Goal: Task Accomplishment & Management: Use online tool/utility

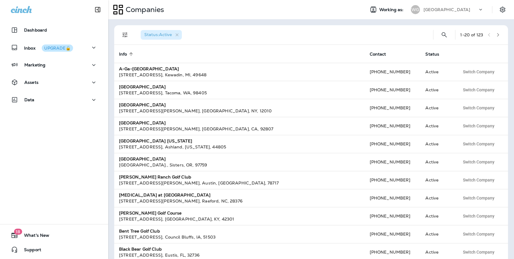
click at [458, 8] on p "[GEOGRAPHIC_DATA]" at bounding box center [447, 9] width 47 height 5
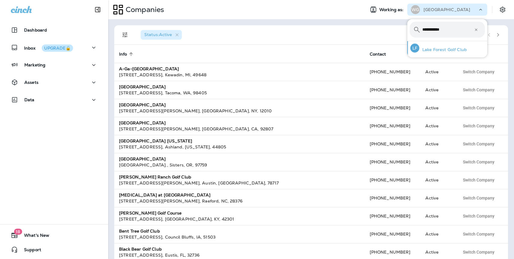
type input "**********"
click at [431, 49] on p "Lake Forest Golf Club" at bounding box center [444, 49] width 48 height 5
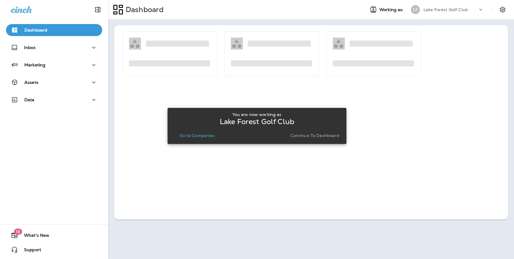
click at [314, 137] on p "Continue to Dashboard" at bounding box center [315, 135] width 49 height 5
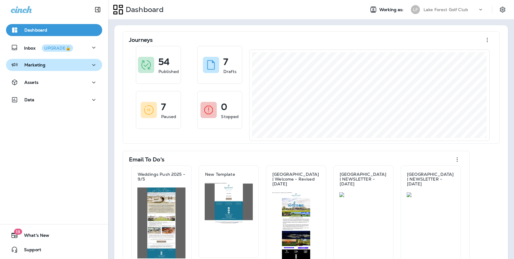
click at [42, 64] on p "Marketing" at bounding box center [34, 65] width 21 height 5
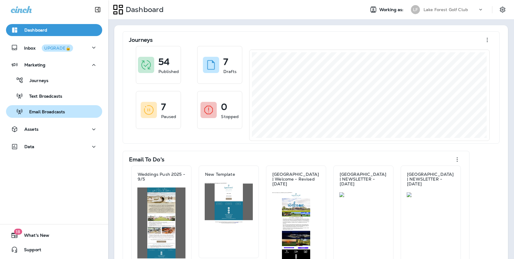
click at [48, 111] on p "Email Broadcasts" at bounding box center [44, 112] width 42 height 6
